Goal: Find specific page/section: Find specific page/section

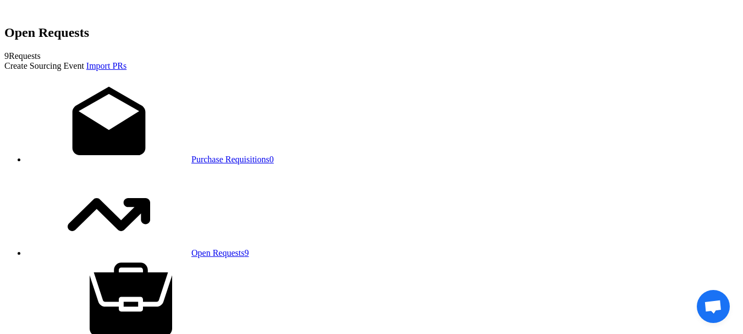
scroll to position [895, 0]
